Goal: Transaction & Acquisition: Obtain resource

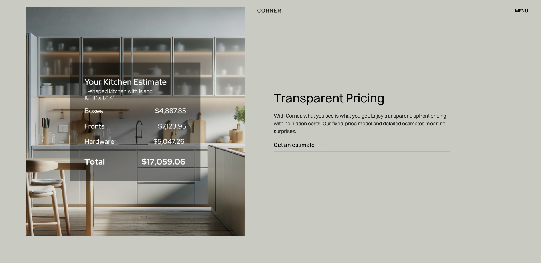
scroll to position [2679, 0]
click at [274, 146] on div "Get an estimate" at bounding box center [294, 146] width 41 height 8
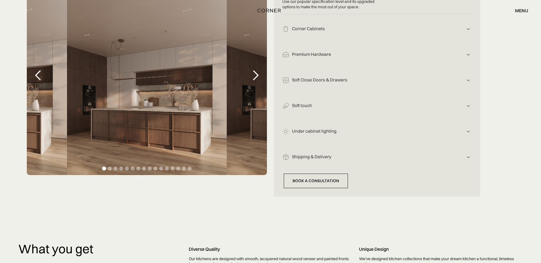
scroll to position [142, 0]
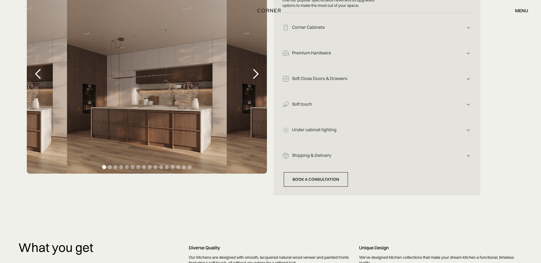
click at [256, 73] on div "next slide" at bounding box center [255, 73] width 11 height 11
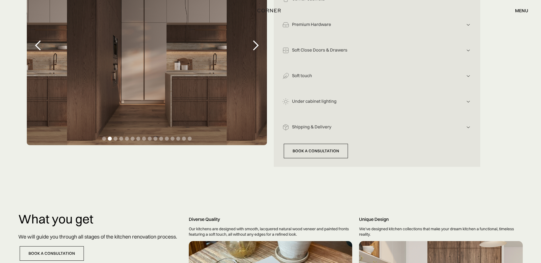
scroll to position [57, 0]
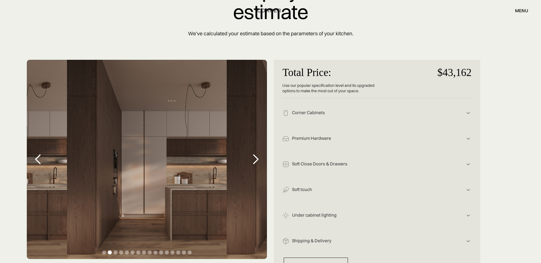
click at [460, 119] on div "Corner Cabinets Fenix NTM Bianca Kos Dark Oak Wood Veneer" at bounding box center [376, 111] width 189 height 26
click at [466, 112] on img at bounding box center [467, 113] width 7 height 7
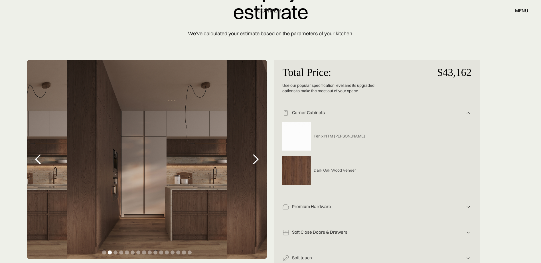
click at [466, 112] on img at bounding box center [467, 113] width 7 height 7
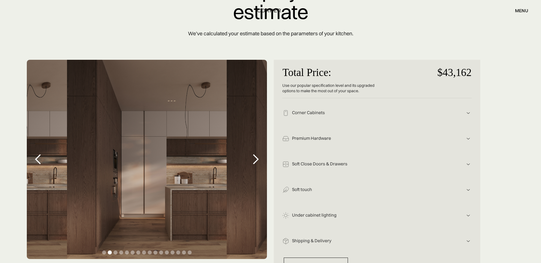
click at [465, 117] on img at bounding box center [467, 113] width 7 height 7
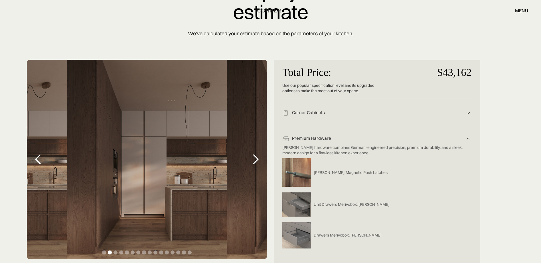
click at [465, 117] on img at bounding box center [467, 113] width 7 height 7
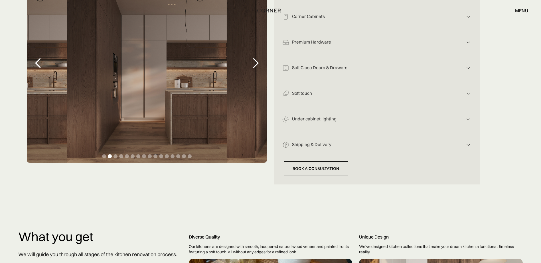
scroll to position [142, 0]
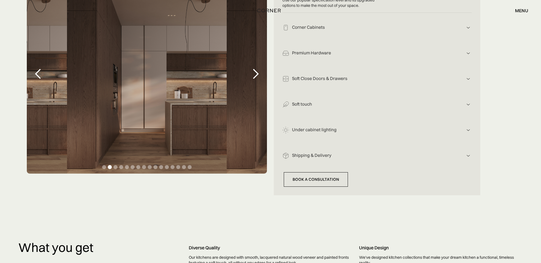
click at [471, 31] on img at bounding box center [467, 27] width 7 height 7
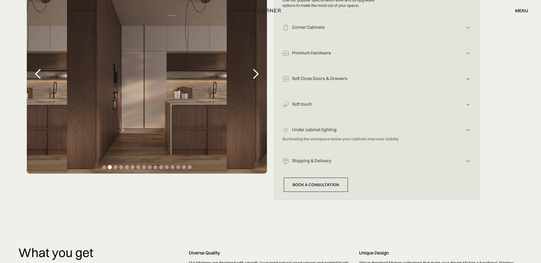
click at [471, 31] on img at bounding box center [467, 27] width 7 height 7
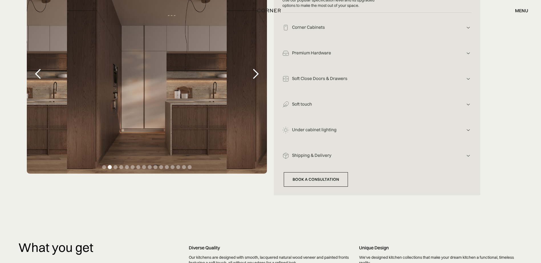
click at [468, 31] on img at bounding box center [467, 27] width 7 height 7
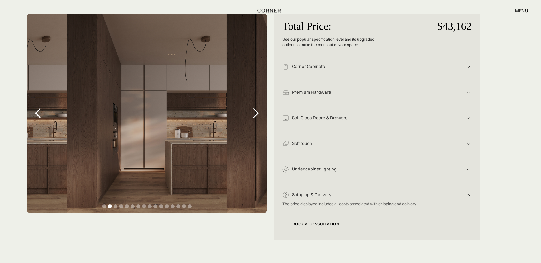
scroll to position [114, 0]
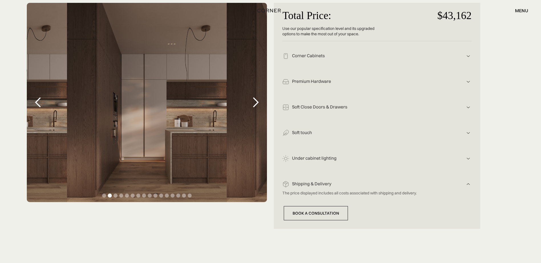
click at [250, 104] on div "next slide" at bounding box center [255, 102] width 11 height 11
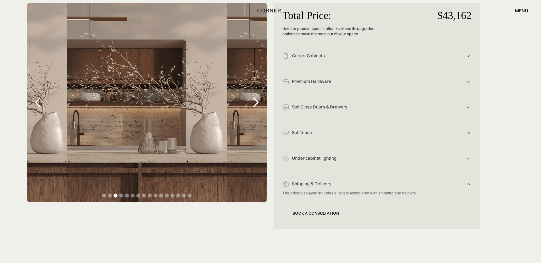
click at [251, 105] on div "next slide" at bounding box center [255, 102] width 11 height 11
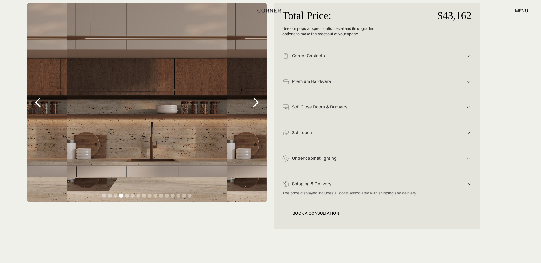
click at [251, 105] on div "next slide" at bounding box center [255, 102] width 11 height 11
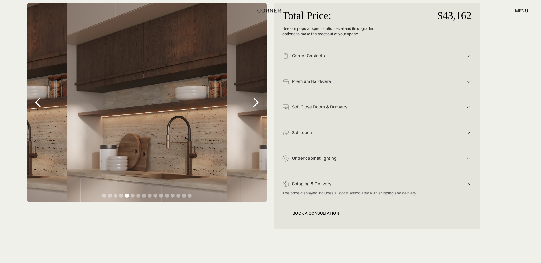
click at [251, 105] on div "next slide" at bounding box center [255, 102] width 11 height 11
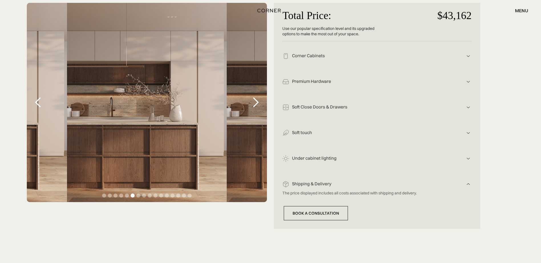
click at [257, 105] on div "next slide" at bounding box center [255, 102] width 11 height 11
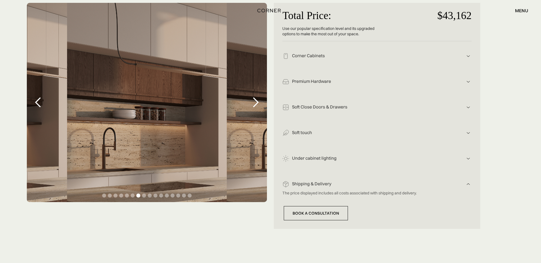
click at [257, 105] on div "next slide" at bounding box center [255, 102] width 11 height 11
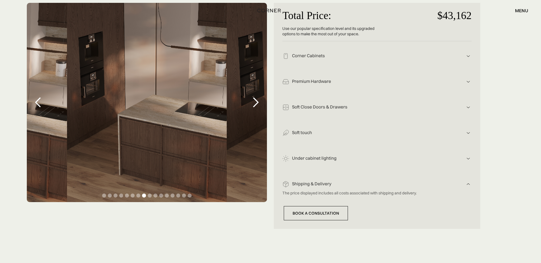
click at [257, 105] on div "next slide" at bounding box center [255, 102] width 11 height 11
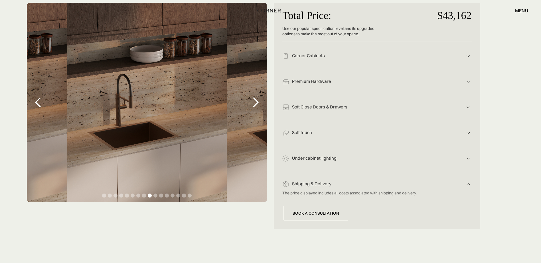
click at [257, 105] on div "next slide" at bounding box center [255, 102] width 11 height 11
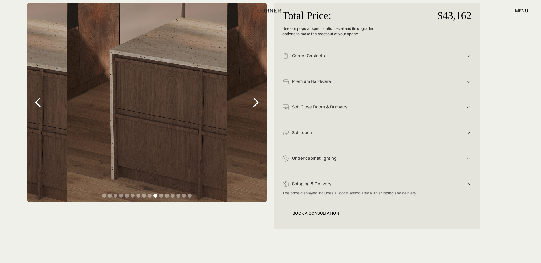
click at [257, 105] on div "next slide" at bounding box center [255, 102] width 11 height 11
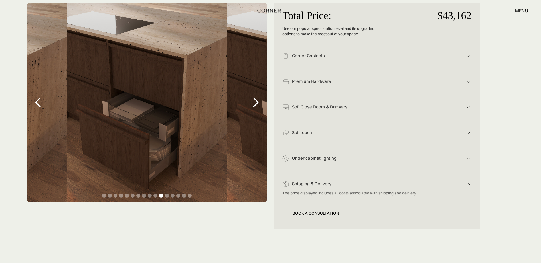
click at [257, 105] on div "next slide" at bounding box center [255, 102] width 11 height 11
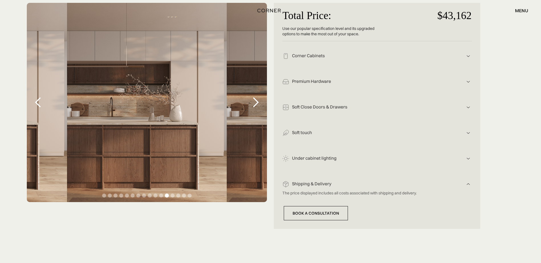
click at [257, 105] on div "next slide" at bounding box center [255, 102] width 11 height 11
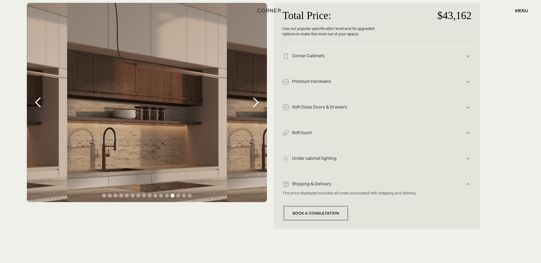
click at [257, 105] on div "next slide" at bounding box center [255, 102] width 11 height 11
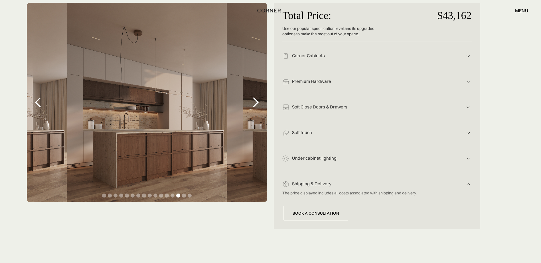
click at [257, 104] on div "next slide" at bounding box center [255, 102] width 11 height 11
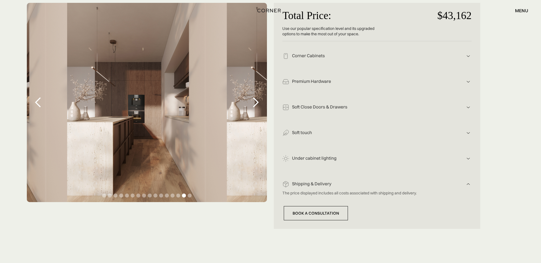
click at [257, 104] on div "next slide" at bounding box center [255, 102] width 11 height 11
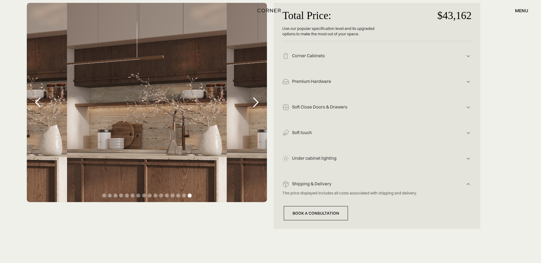
click at [257, 104] on div "next slide" at bounding box center [255, 102] width 11 height 11
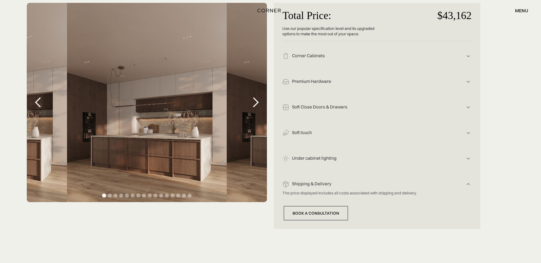
click at [257, 104] on div "next slide" at bounding box center [255, 102] width 11 height 11
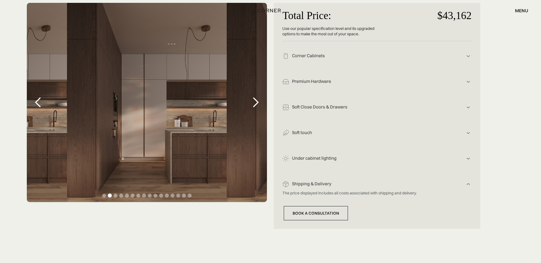
click at [257, 104] on div "next slide" at bounding box center [255, 102] width 11 height 11
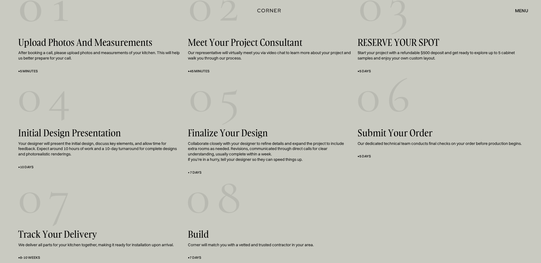
scroll to position [1168, 0]
